Goal: Find specific page/section: Find specific page/section

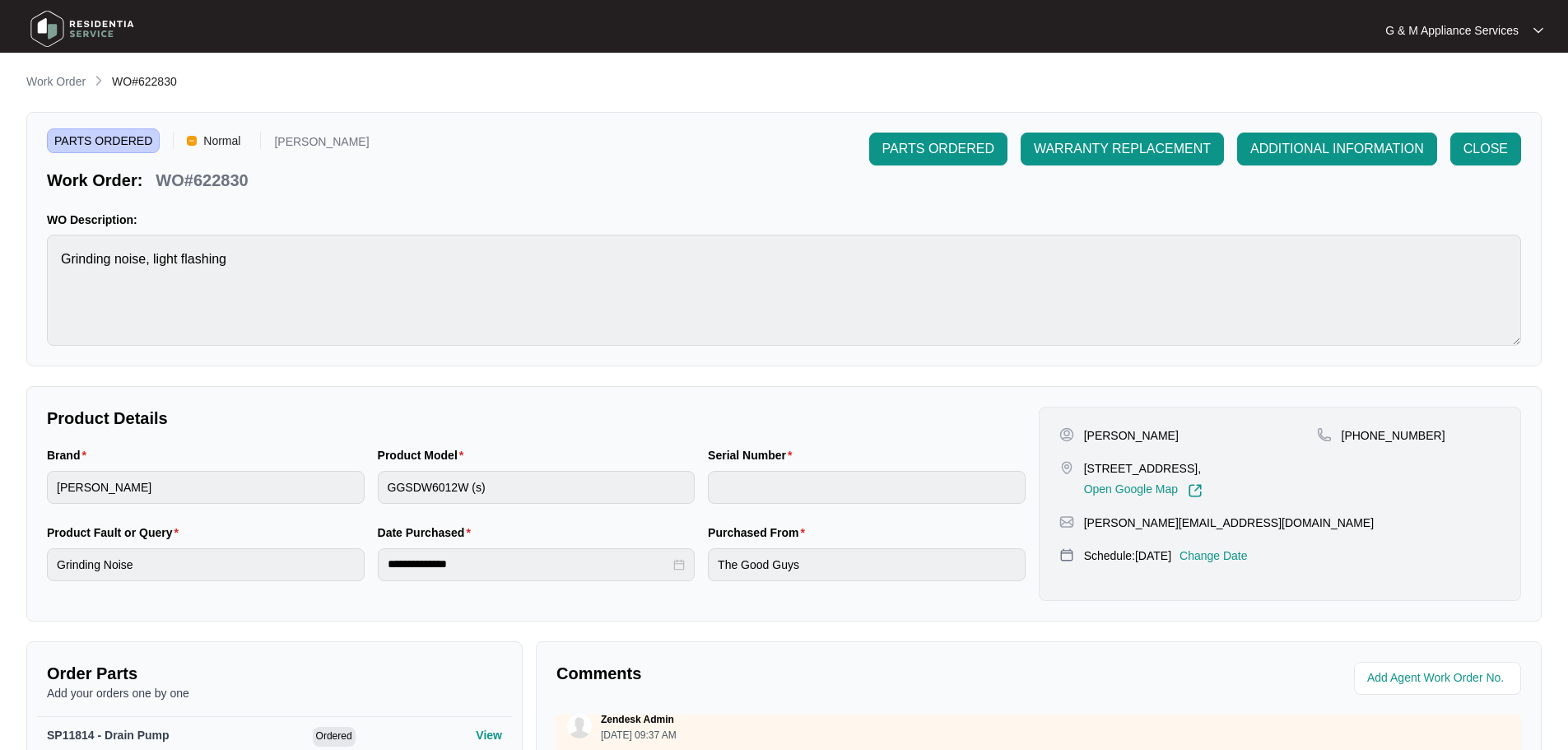
click at [55, 31] on img at bounding box center [82, 28] width 115 height 49
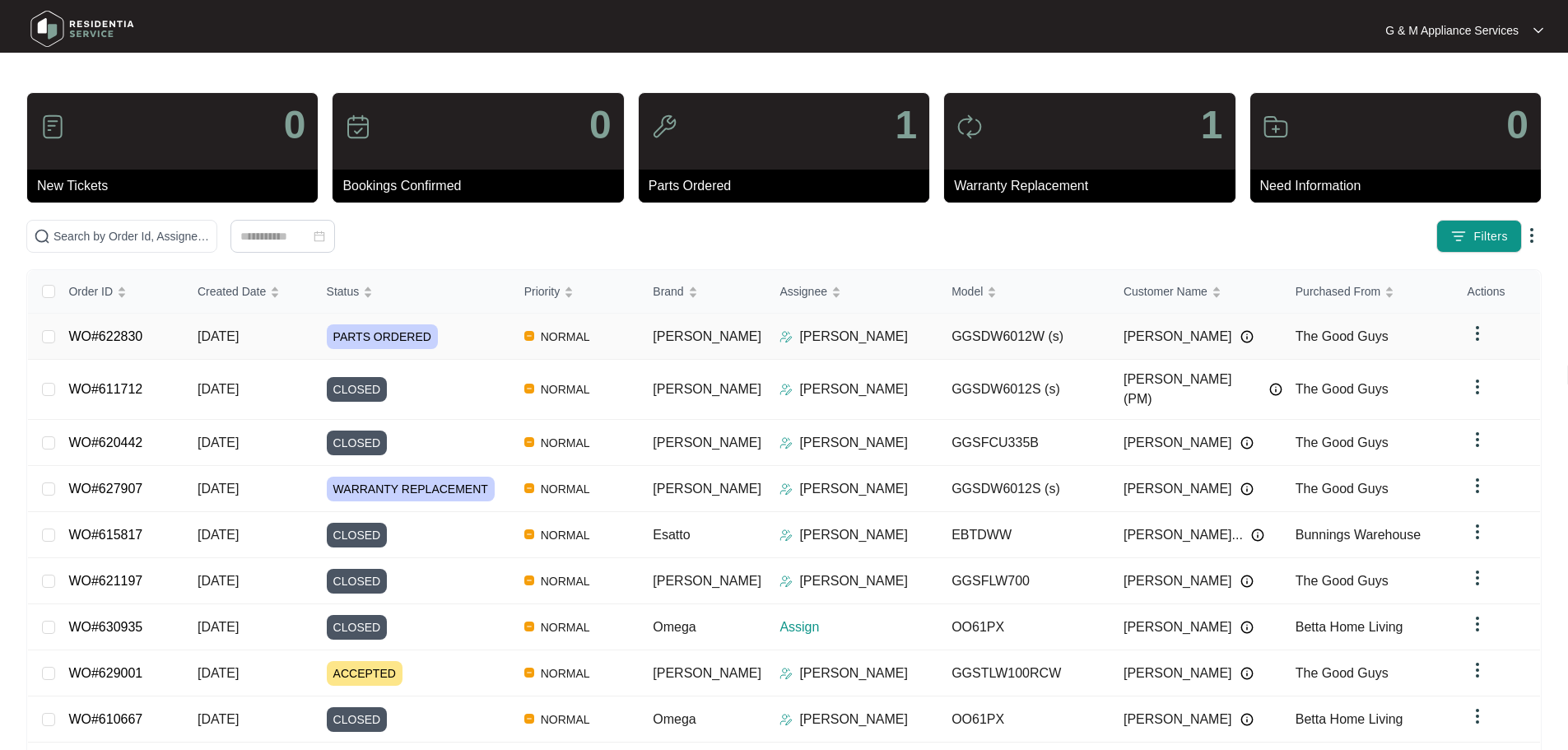
click at [223, 340] on span "[DATE]" at bounding box center [218, 336] width 41 height 14
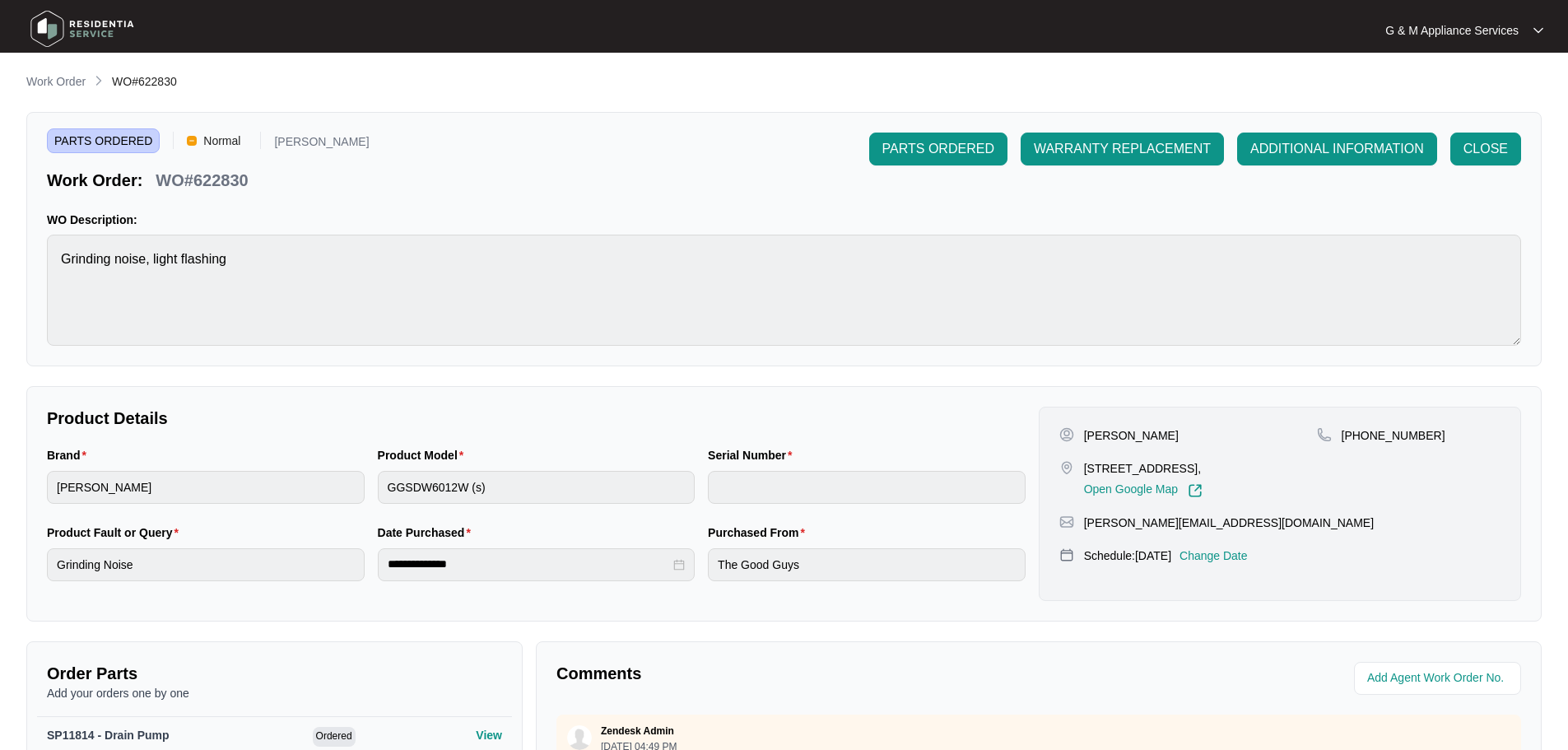
click at [79, 28] on img at bounding box center [82, 28] width 115 height 49
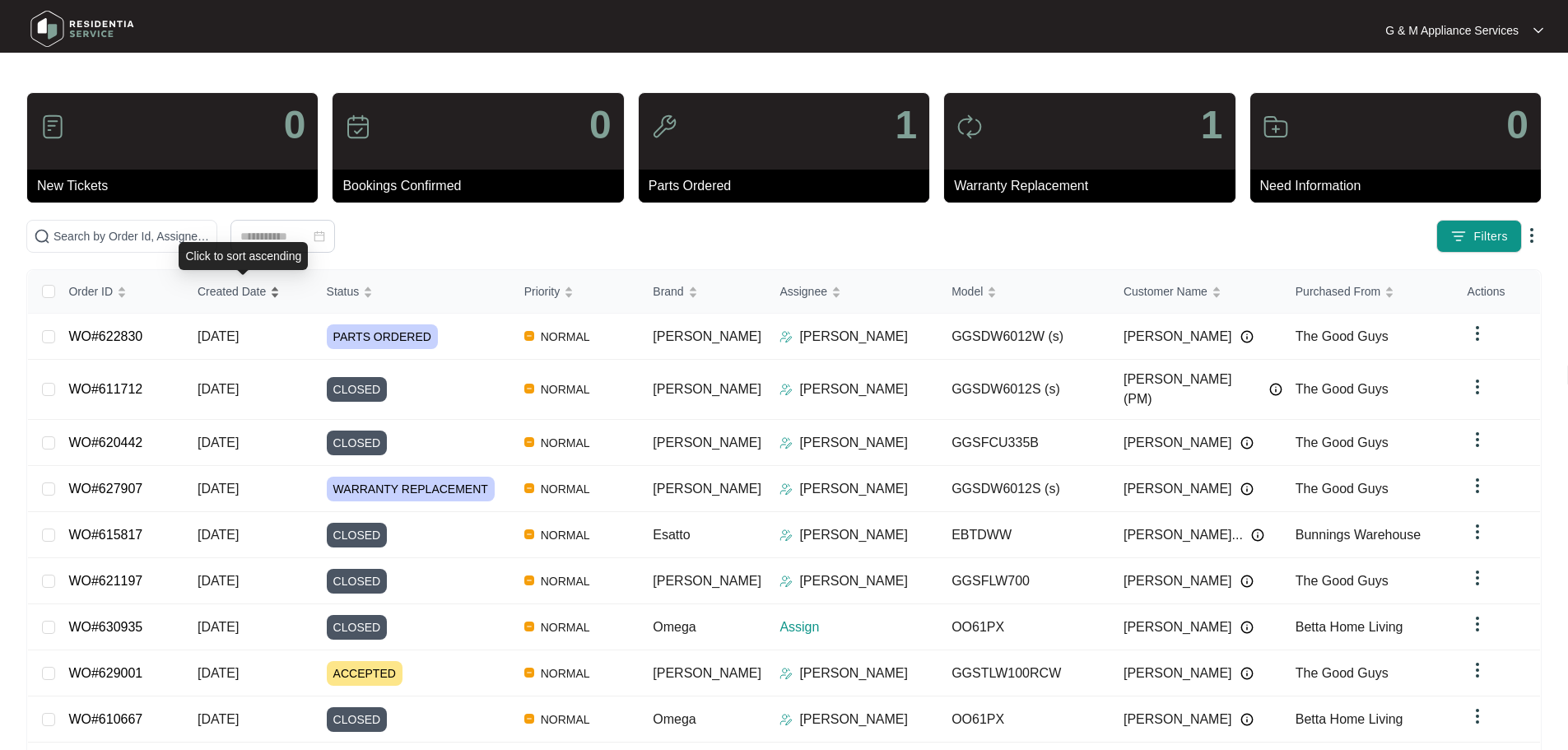
click at [241, 288] on span "Created Date" at bounding box center [231, 292] width 68 height 19
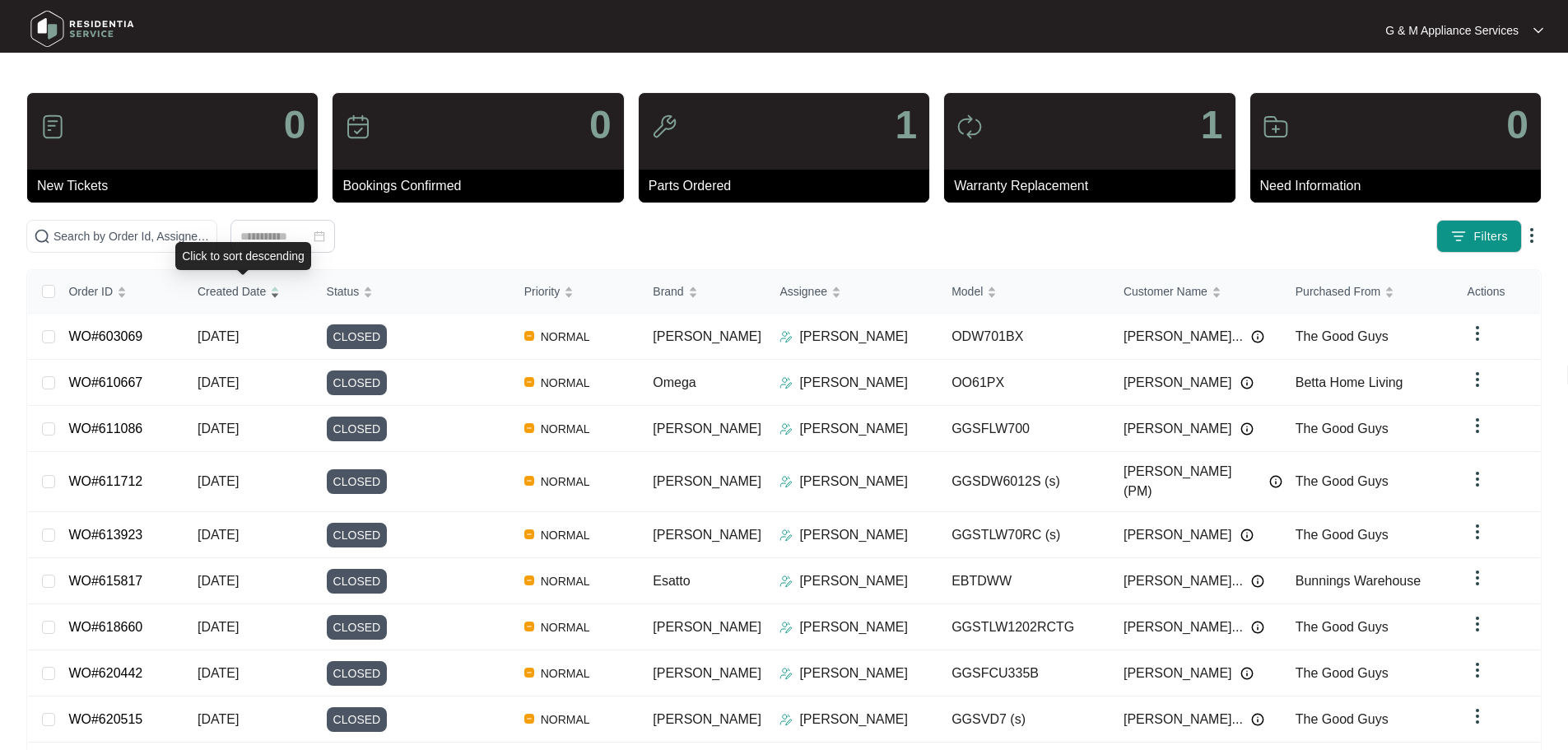
click at [237, 288] on span "Created Date" at bounding box center [231, 292] width 68 height 19
